Goal: Information Seeking & Learning: Compare options

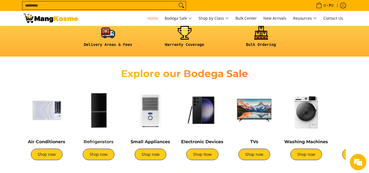
click at [108, 143] on link "Refrigerators" at bounding box center [99, 141] width 30 height 5
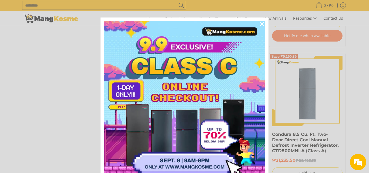
scroll to position [677, 0]
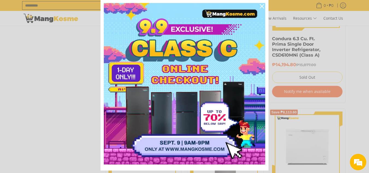
scroll to position [33, 0]
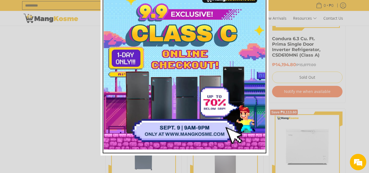
click at [214, 126] on img "Marketing offer form" at bounding box center [185, 69] width 162 height 162
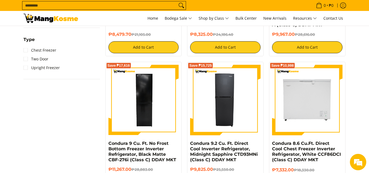
scroll to position [353, 0]
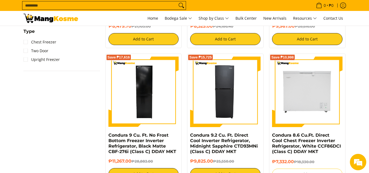
click at [369, 110] on html "Skip to Main Content Home Bodega Sale Shop by Class Bulk Center New Arrivals Re…" at bounding box center [184, 0] width 369 height 706
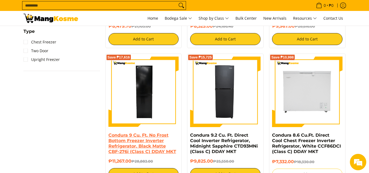
click at [147, 144] on link "Condura 9 Cu. Ft. No Frost Bottom Freezer Inverter Refrigerator, Black Matte CB…" at bounding box center [143, 144] width 68 height 22
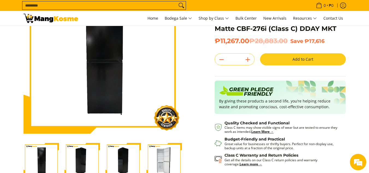
scroll to position [84, 0]
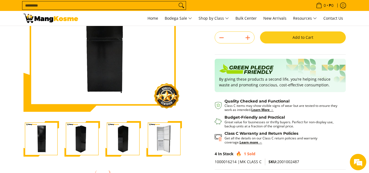
click at [80, 140] on img "Condura 9 Cu. Ft. No Frost Bottom Freezer Inverter Refrigerator, Black Matte CB…" at bounding box center [83, 139] width 36 height 36
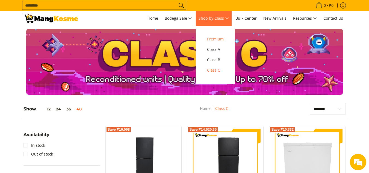
click at [221, 42] on span "Premium" at bounding box center [215, 39] width 17 height 7
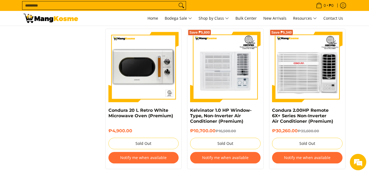
scroll to position [2153, 0]
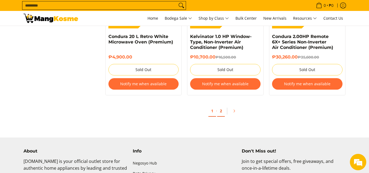
click at [222, 110] on link "2" at bounding box center [221, 111] width 8 height 11
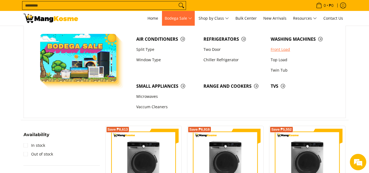
click at [278, 50] on link "Front Load" at bounding box center [301, 49] width 67 height 10
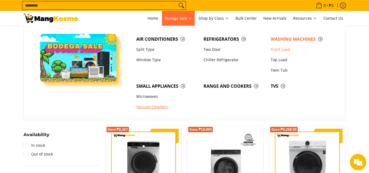
click at [156, 106] on link "Vaccum Cleaners" at bounding box center [167, 107] width 67 height 10
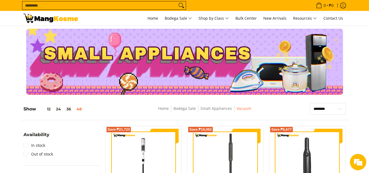
drag, startPoint x: 373, startPoint y: 70, endPoint x: 347, endPoint y: 18, distance: 58.3
